Goal: Task Accomplishment & Management: Use online tool/utility

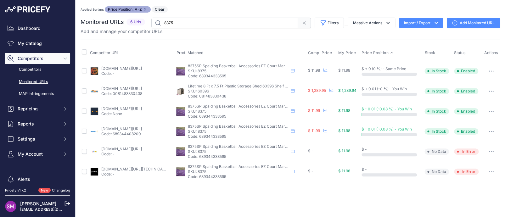
click at [206, 4] on div "You are not connected to the internet. Applied Sorting: Price Position: A-Z Rem…" at bounding box center [290, 94] width 419 height 188
click at [202, 5] on div "You are not connected to the internet. Applied Sorting: Price Position: A-Z Rem…" at bounding box center [290, 94] width 419 height 188
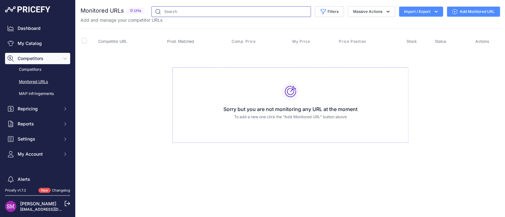
click at [191, 10] on input "text" at bounding box center [230, 11] width 159 height 11
click at [191, 11] on input "0023-01" at bounding box center [224, 11] width 147 height 11
type input "0023"
